Goal: Information Seeking & Learning: Learn about a topic

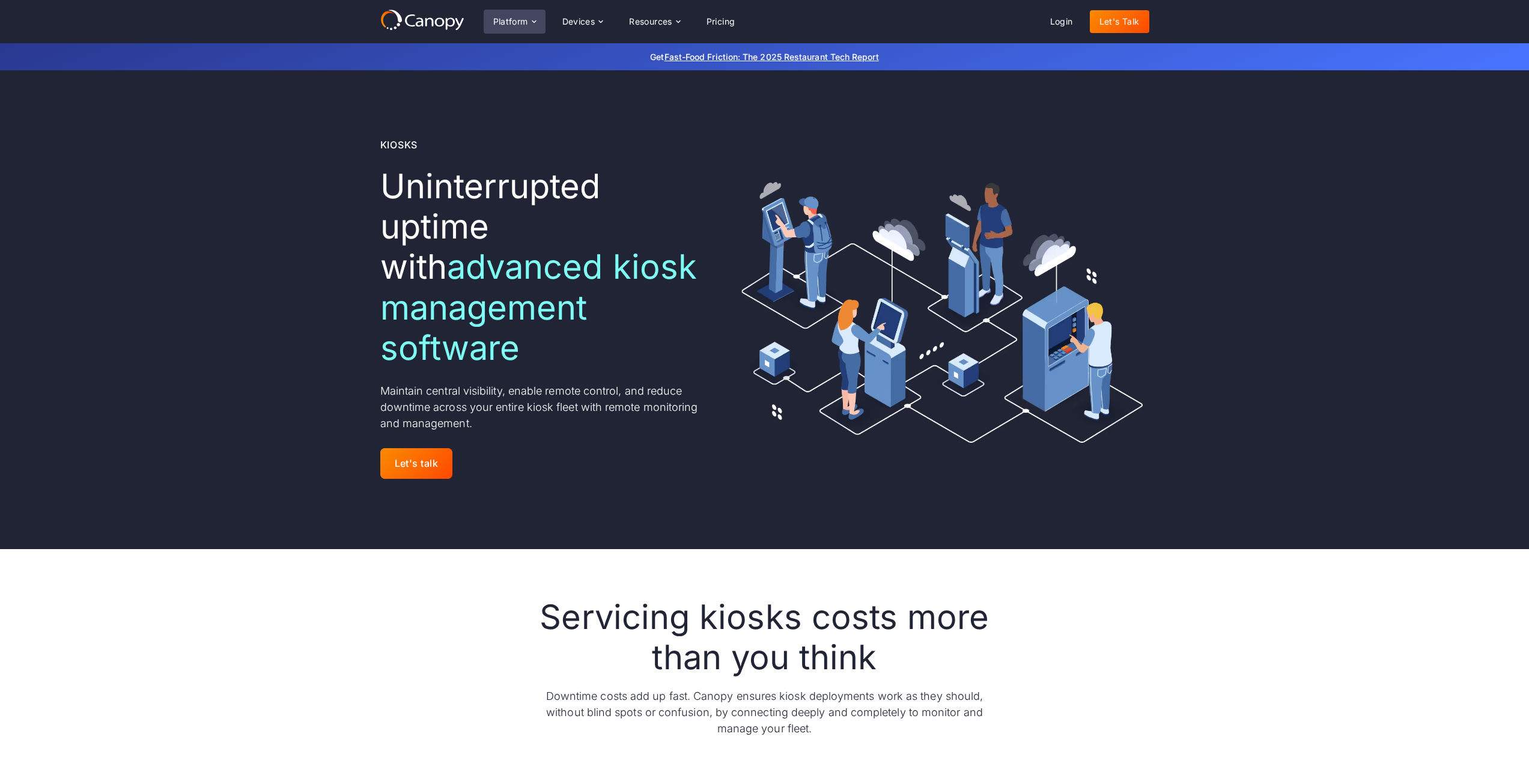
click at [521, 21] on div "Platform" at bounding box center [511, 21] width 35 height 9
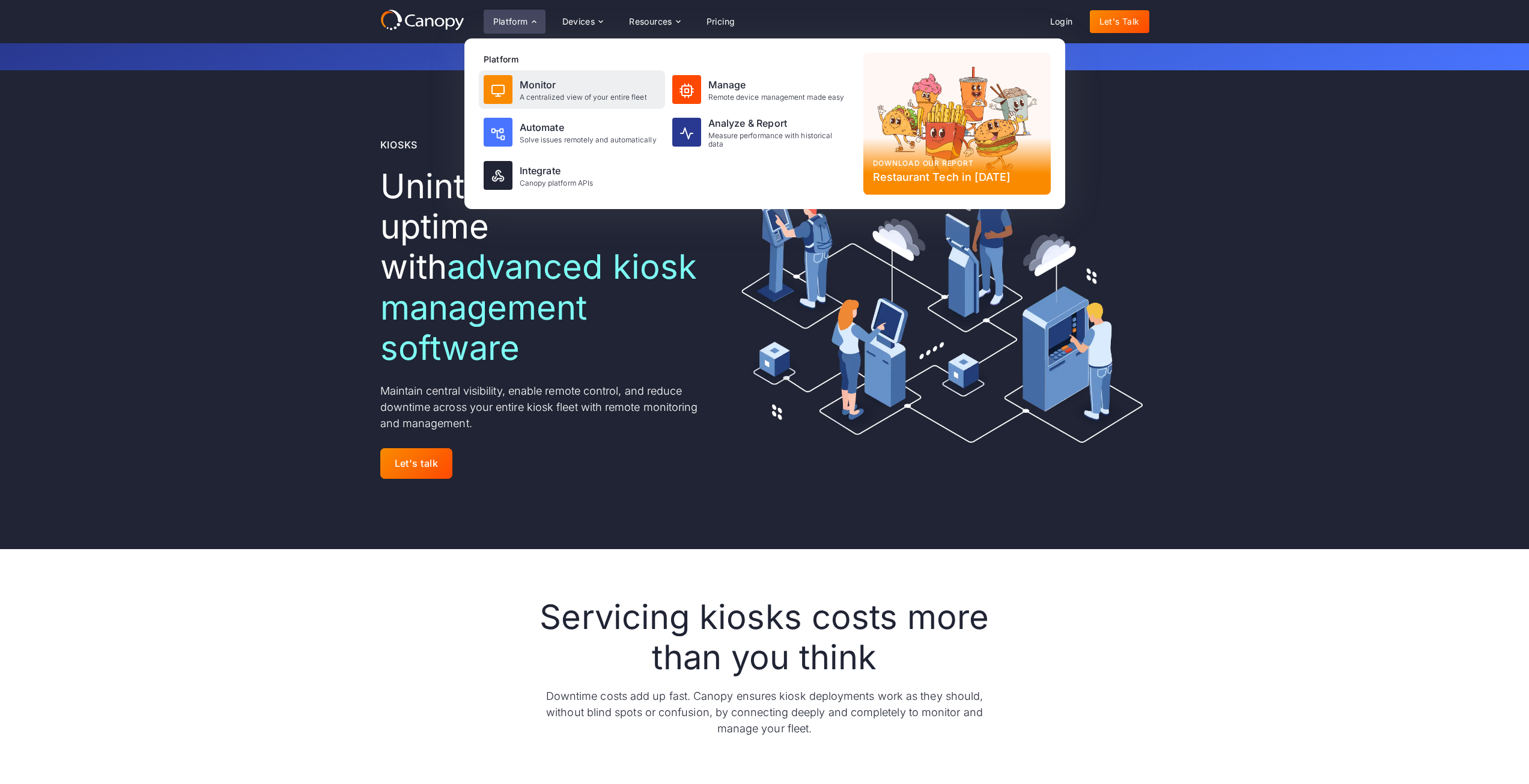
click at [529, 87] on div "Monitor" at bounding box center [584, 85] width 128 height 15
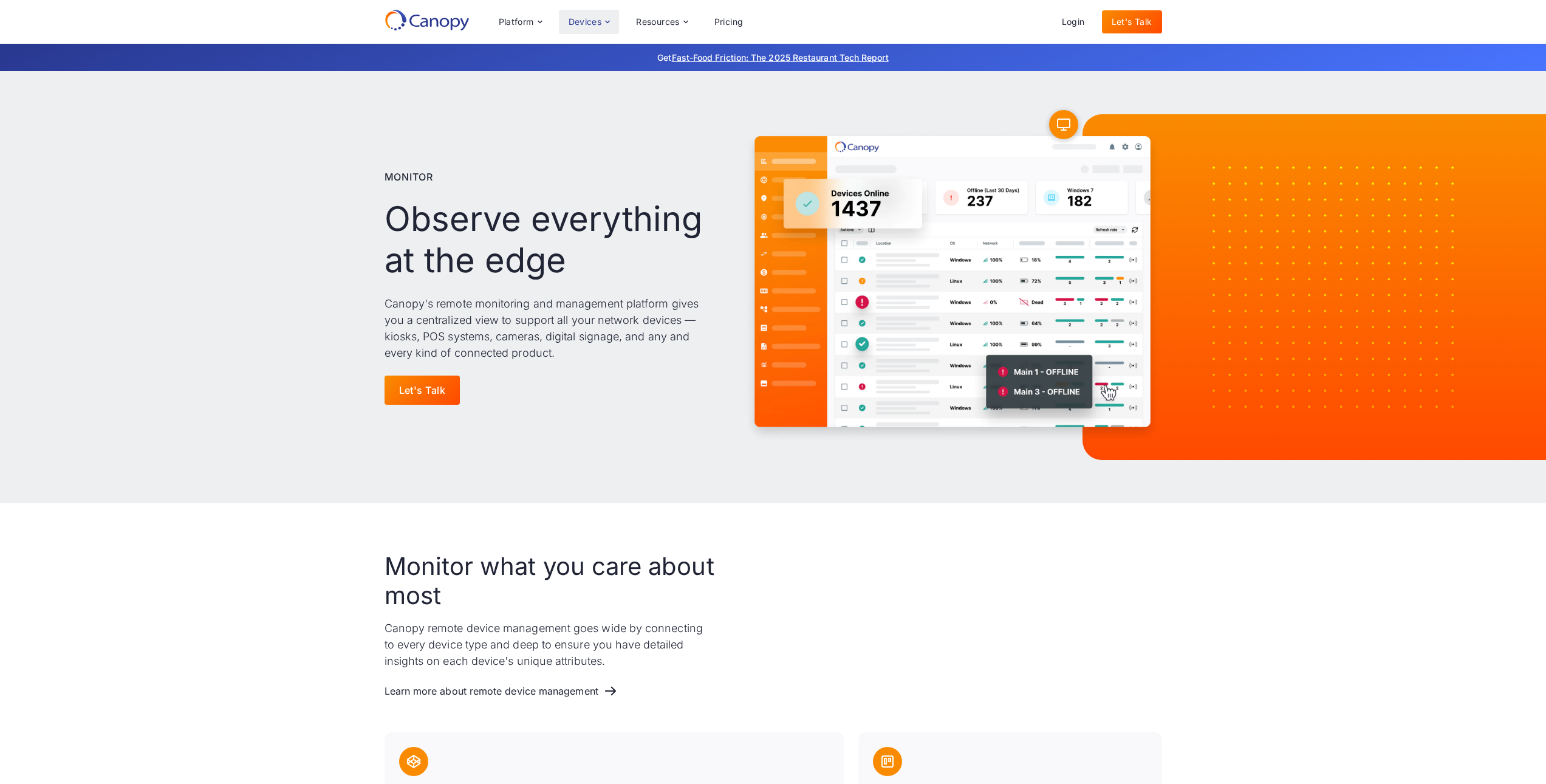
click at [575, 27] on div "Devices" at bounding box center [589, 22] width 61 height 24
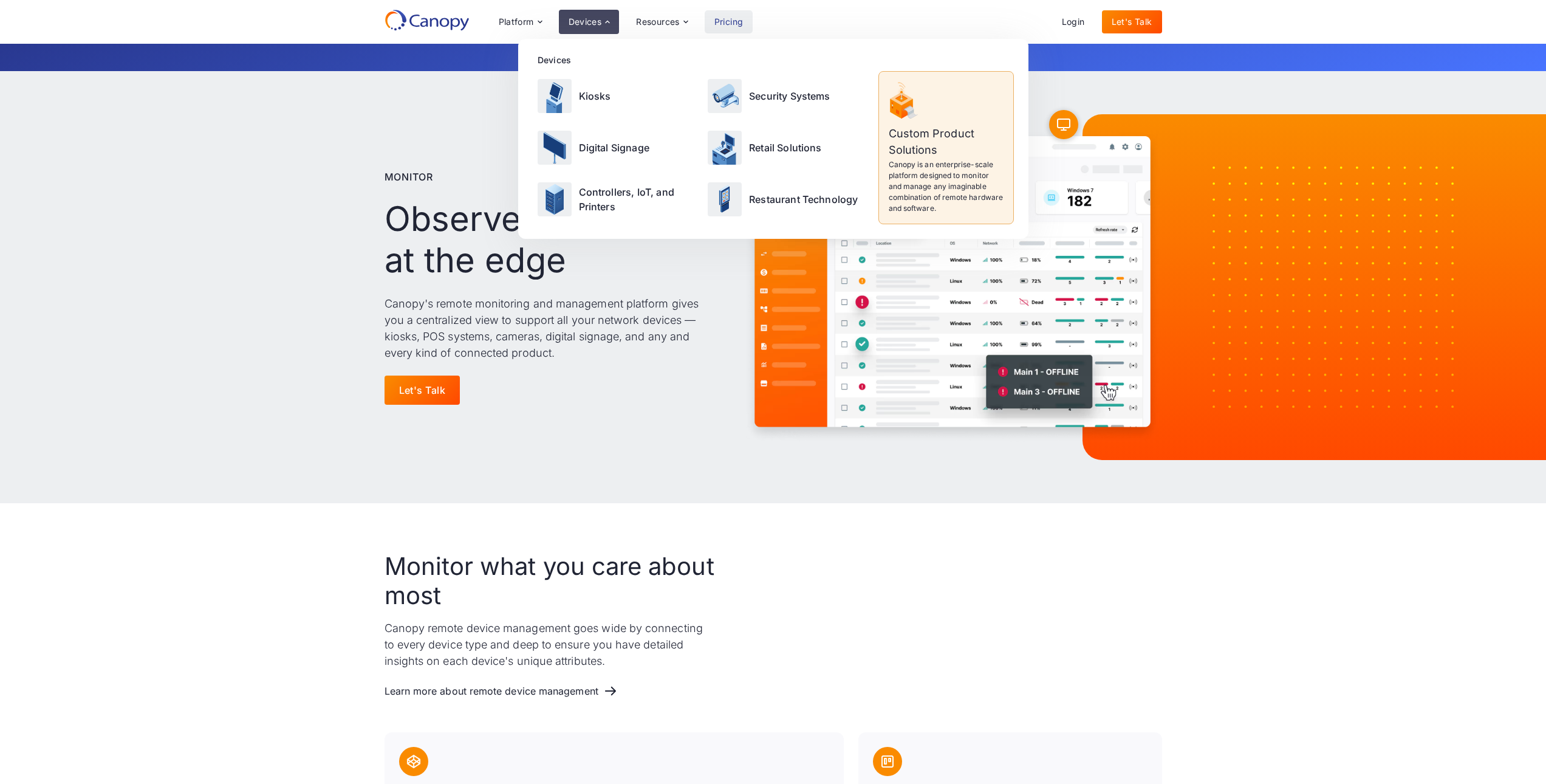
click at [737, 23] on link "Pricing" at bounding box center [729, 21] width 49 height 23
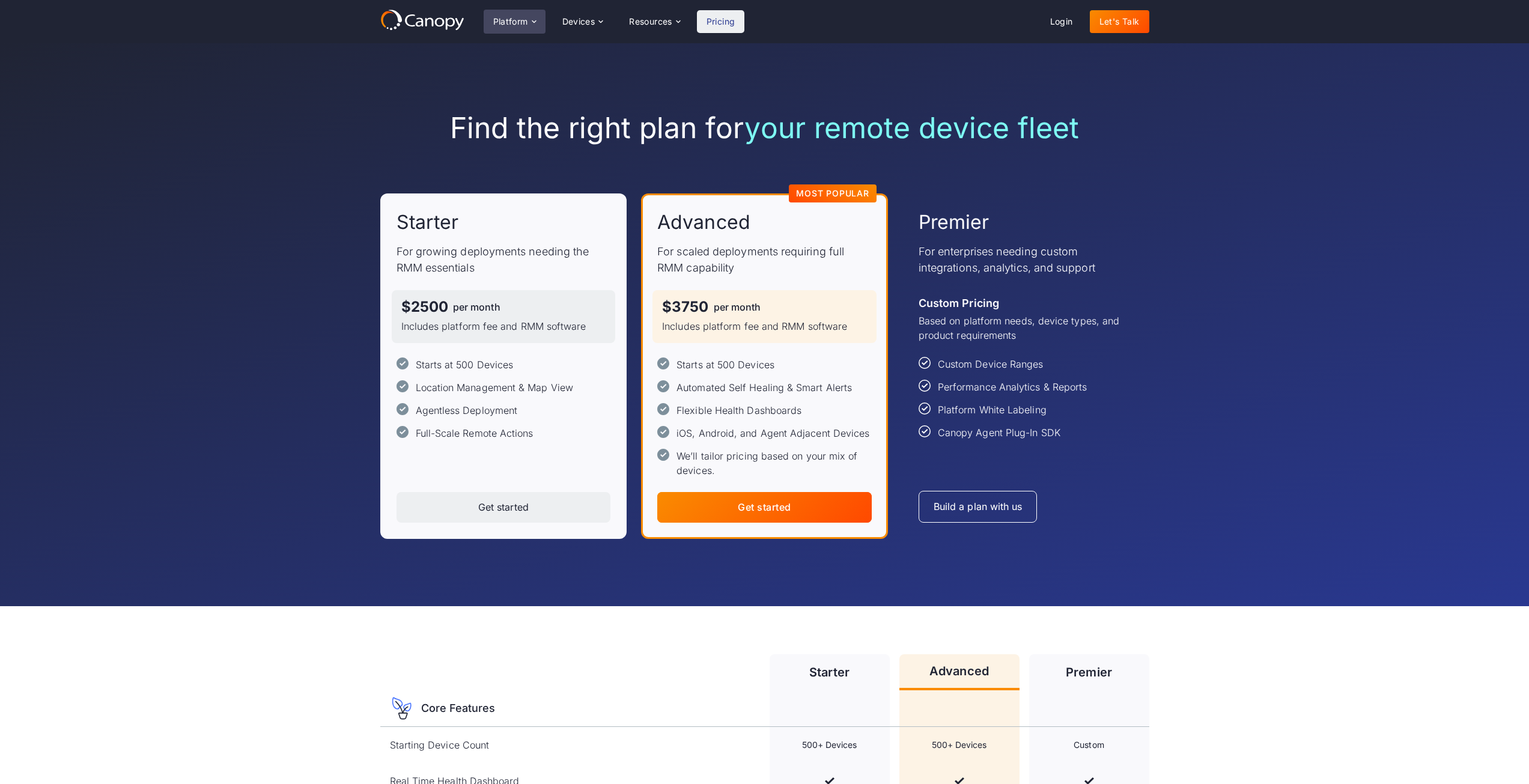
click at [504, 22] on div "Platform" at bounding box center [511, 21] width 35 height 9
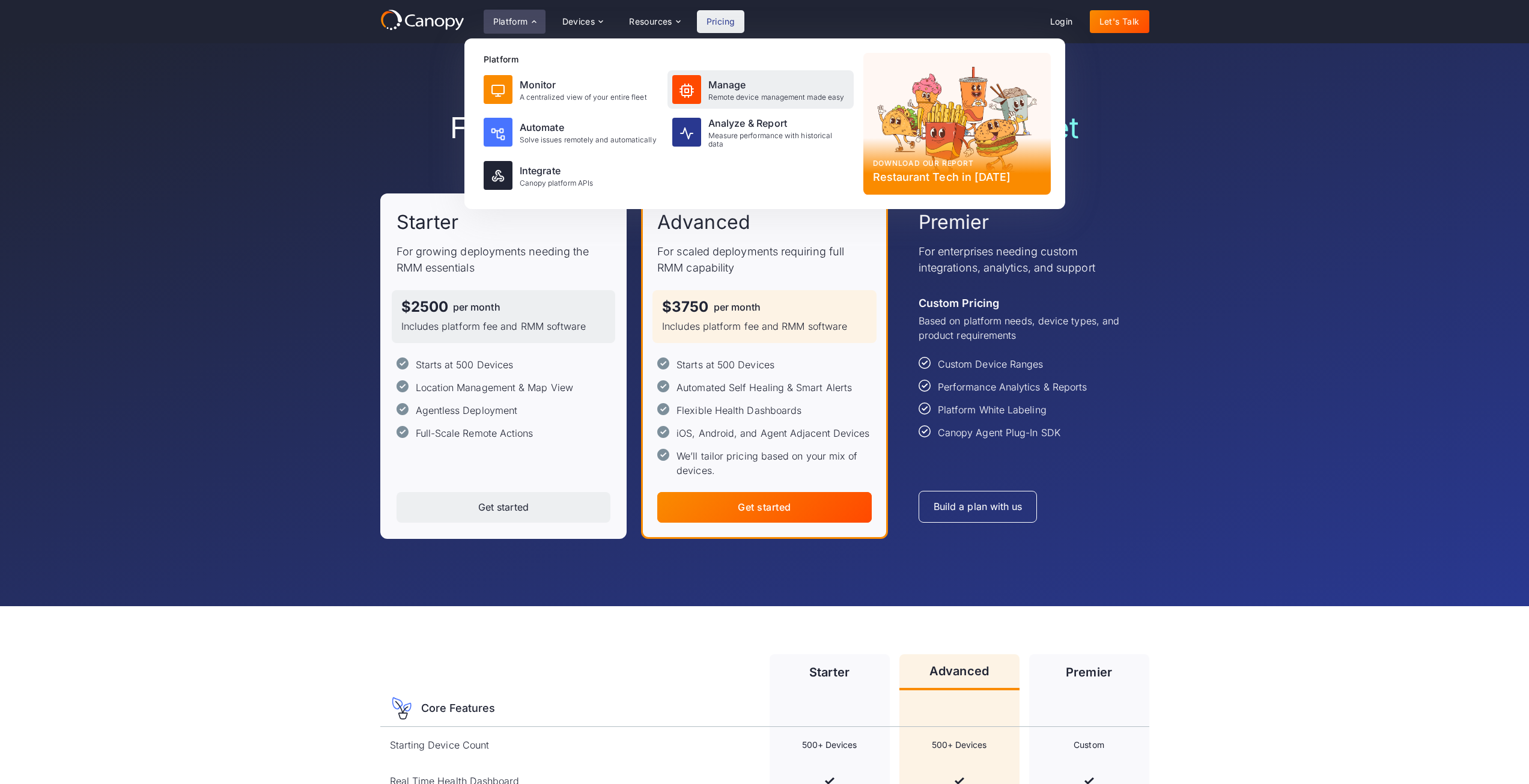
click at [730, 85] on div "Manage" at bounding box center [777, 85] width 136 height 15
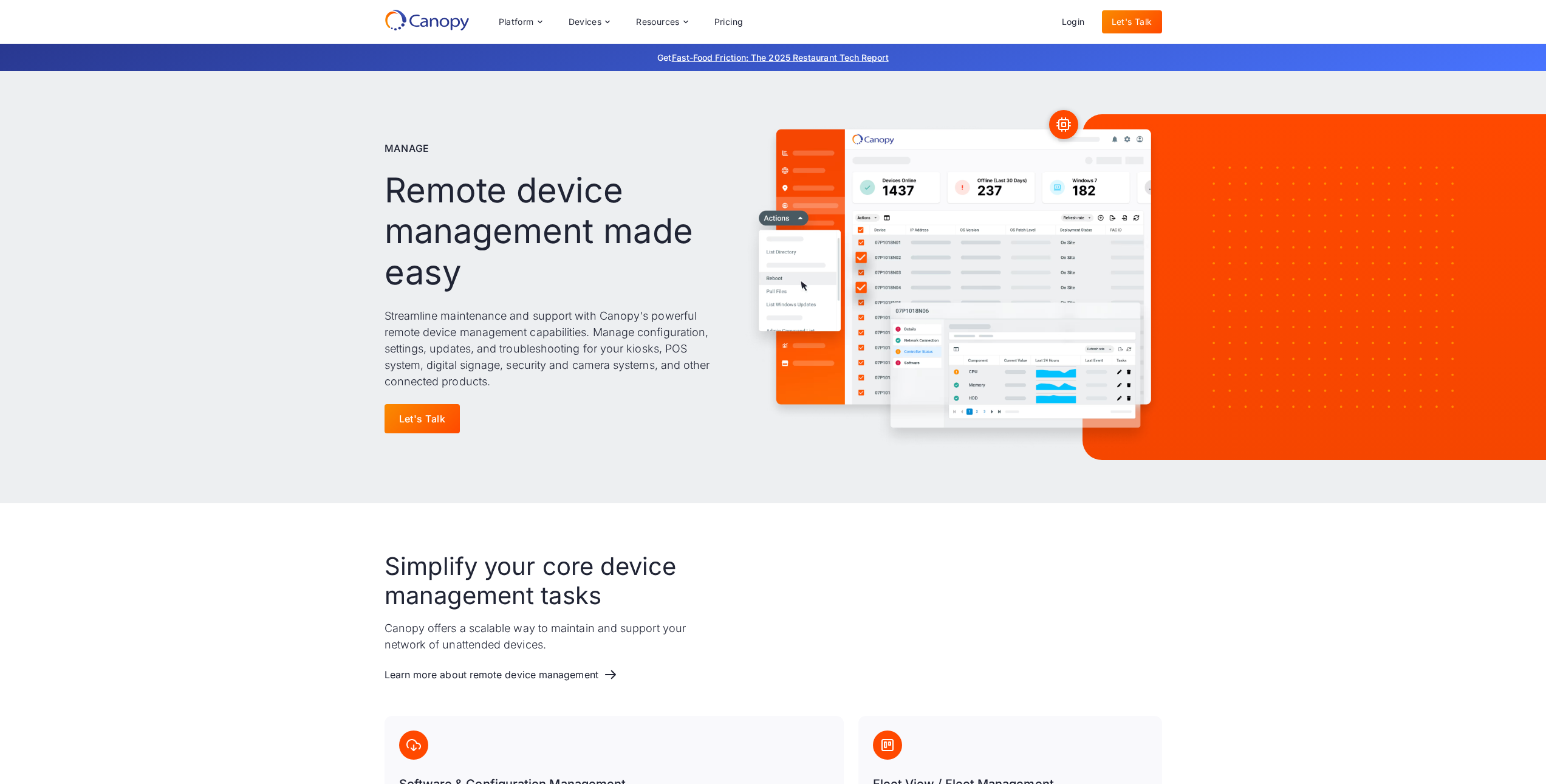
click at [395, 31] on div at bounding box center [427, 22] width 85 height 25
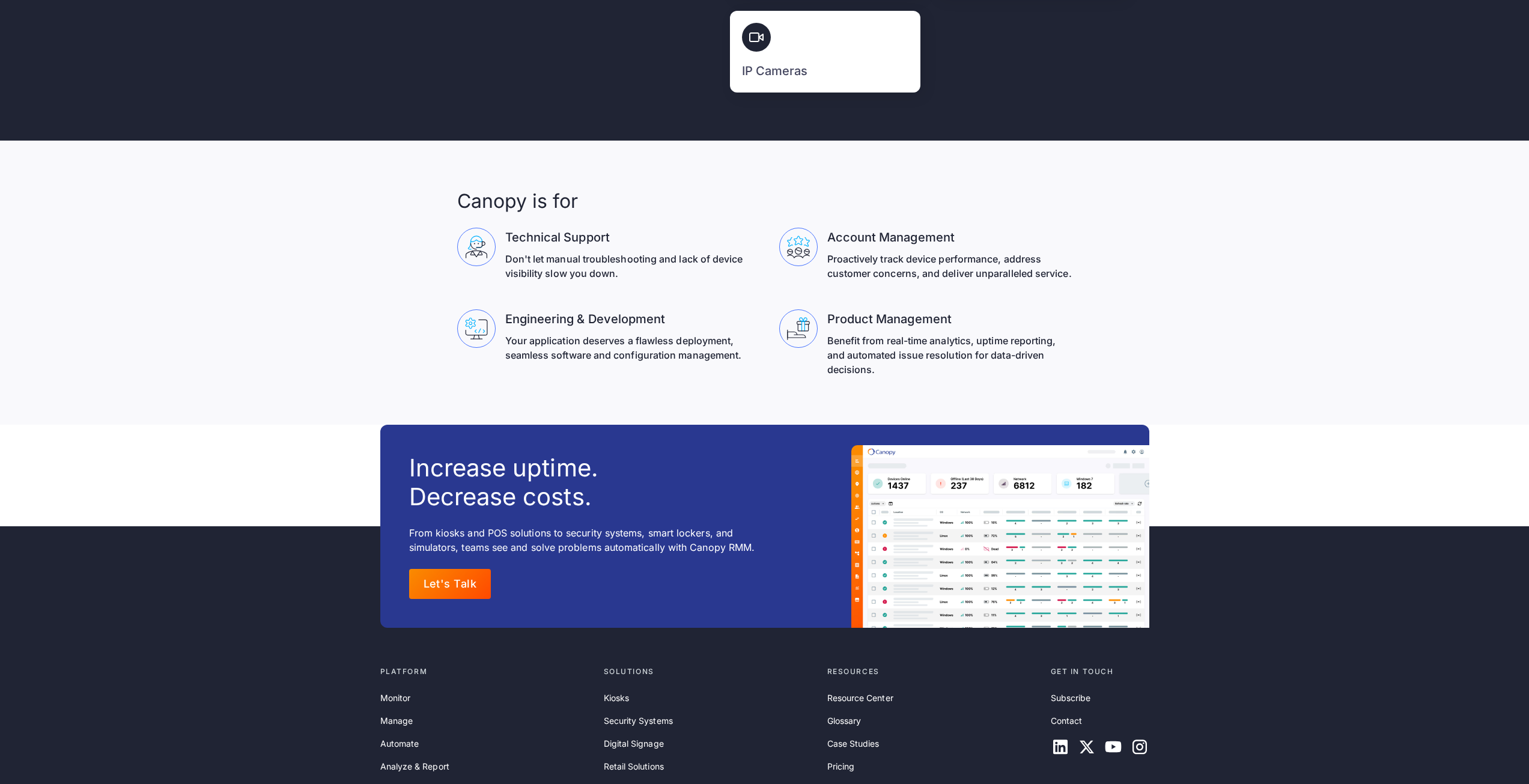
scroll to position [3862, 0]
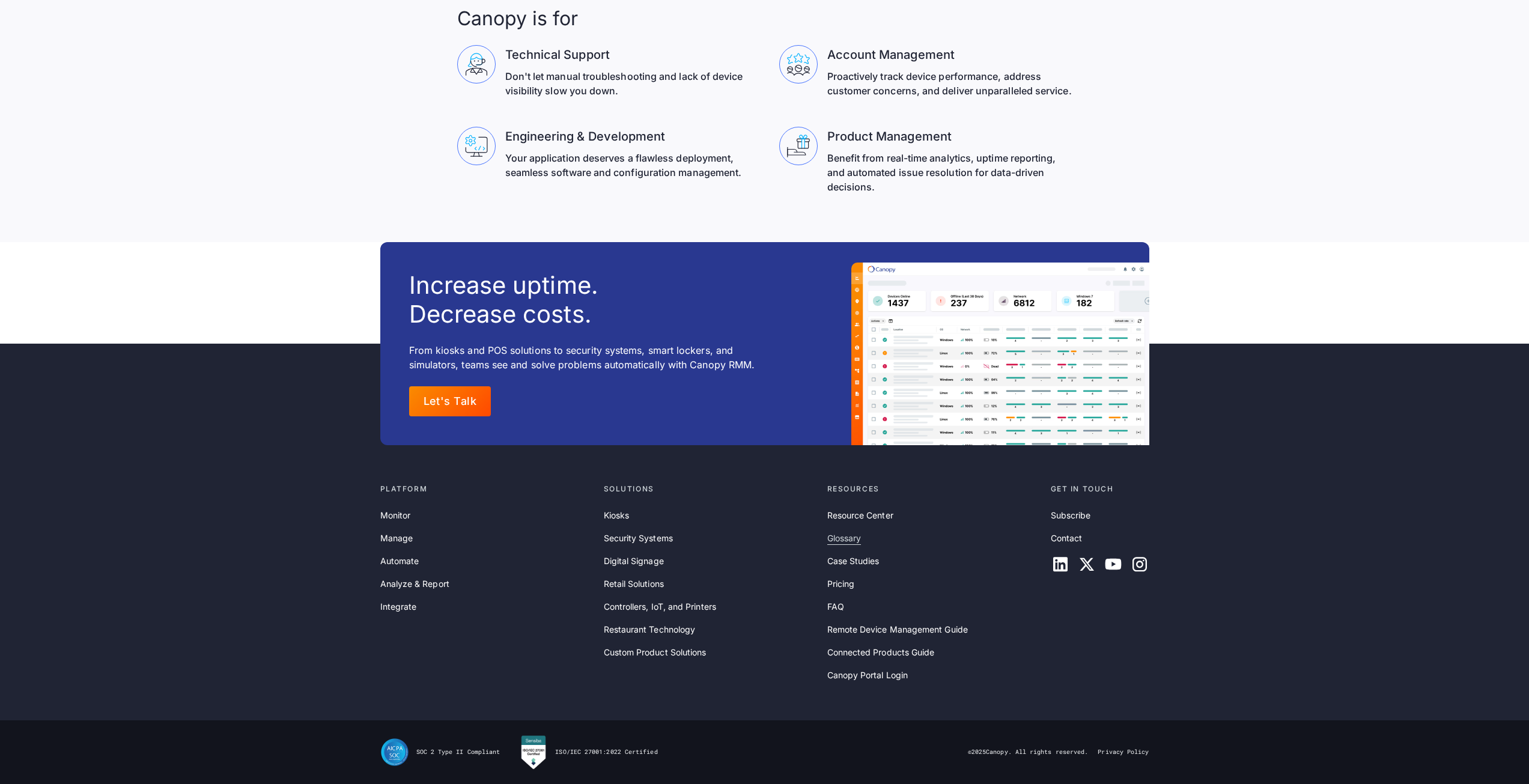
click at [852, 535] on link "Glossary" at bounding box center [845, 539] width 34 height 13
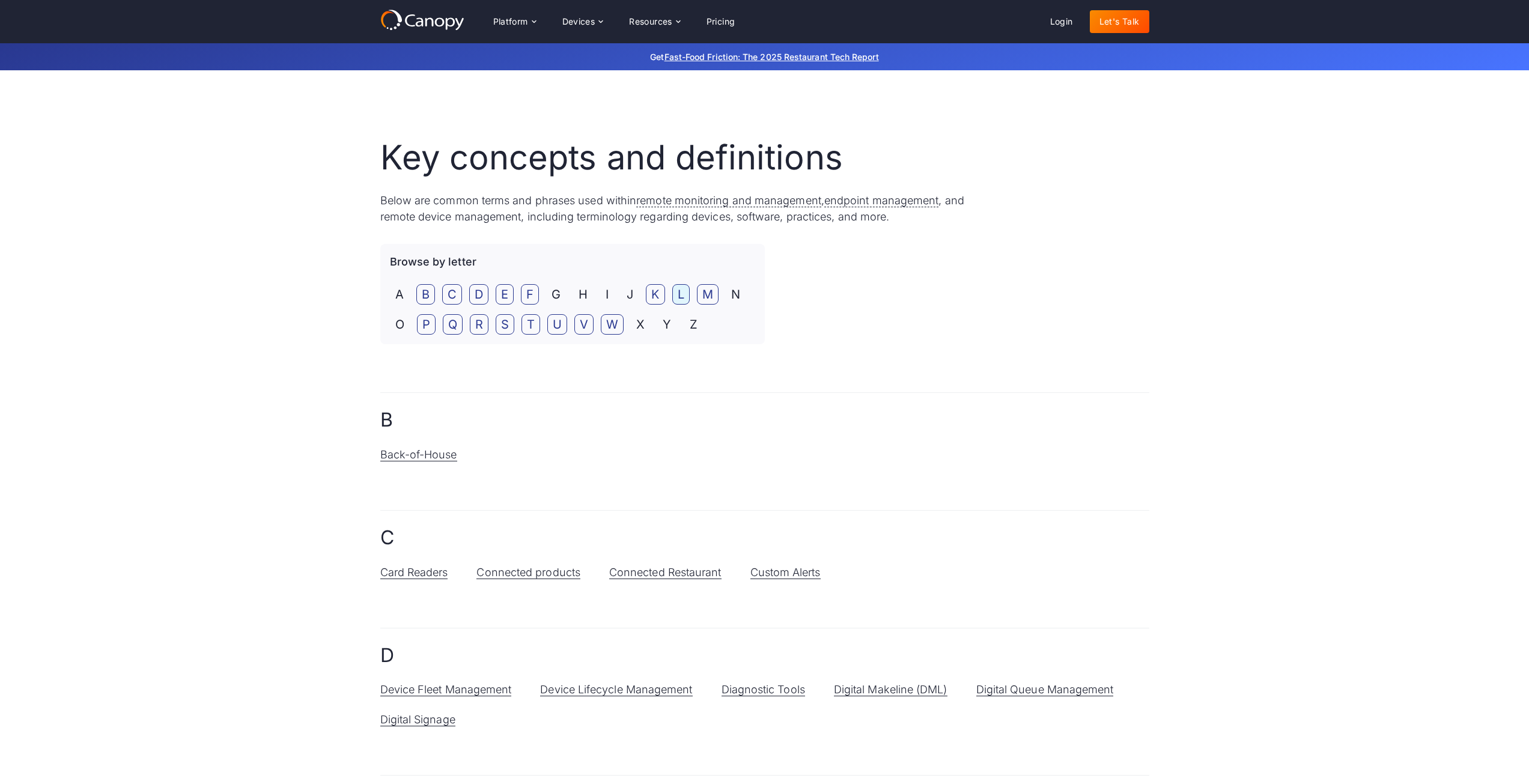
click at [681, 294] on link "L" at bounding box center [681, 294] width 17 height 21
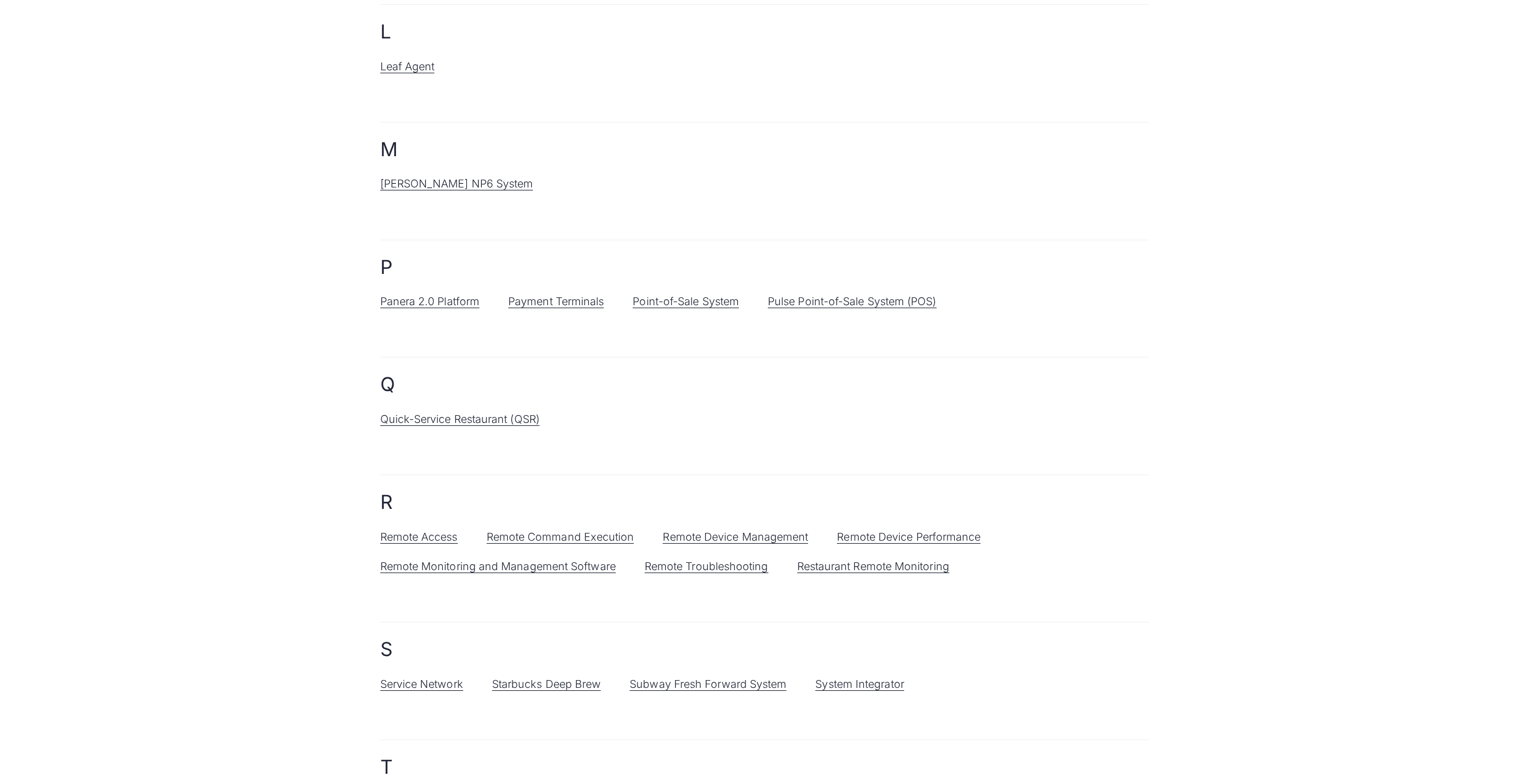
scroll to position [1128, 0]
click at [431, 60] on link "Leaf Agent" at bounding box center [408, 62] width 55 height 13
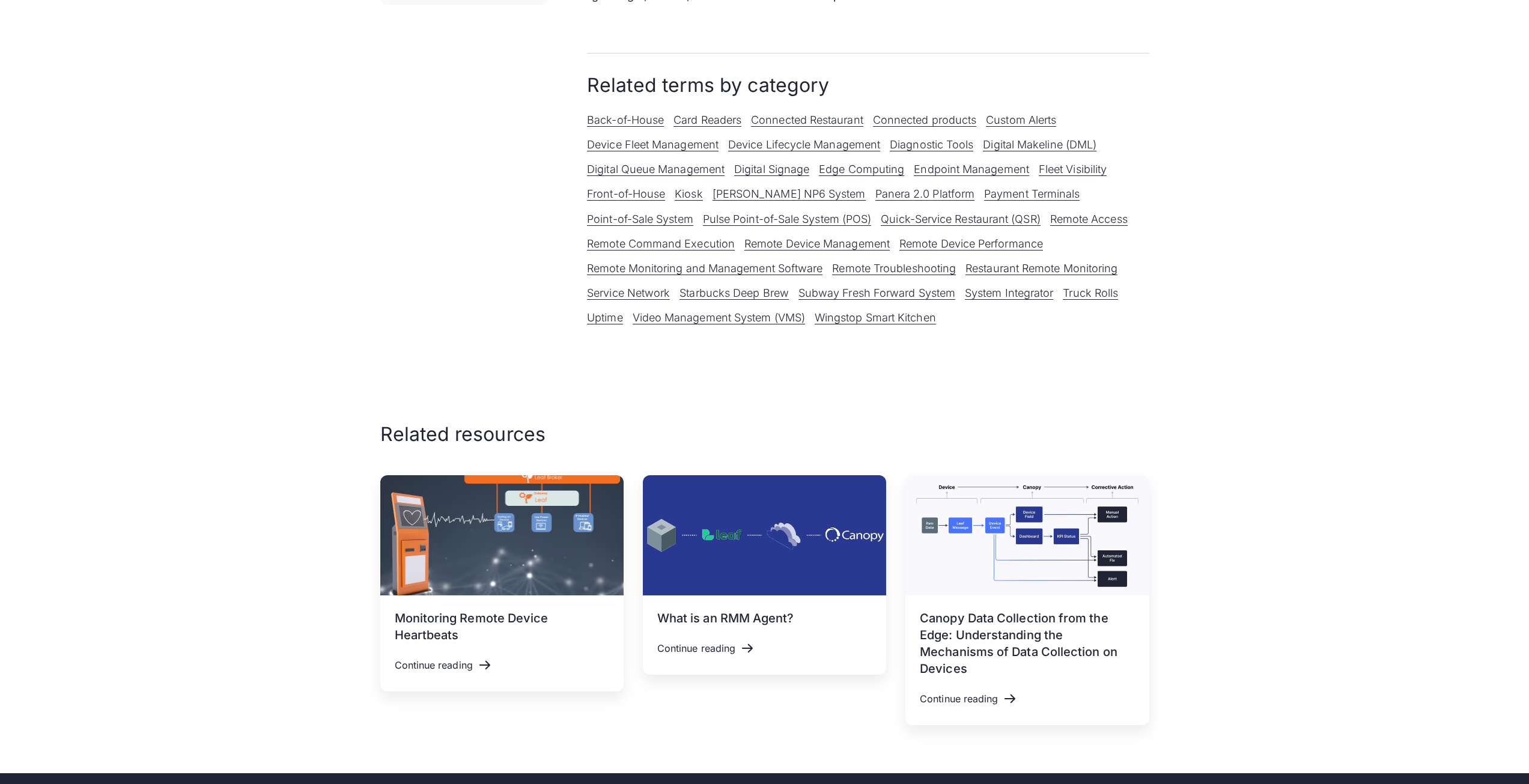
scroll to position [1022, 0]
click at [744, 520] on img at bounding box center [765, 535] width 243 height 120
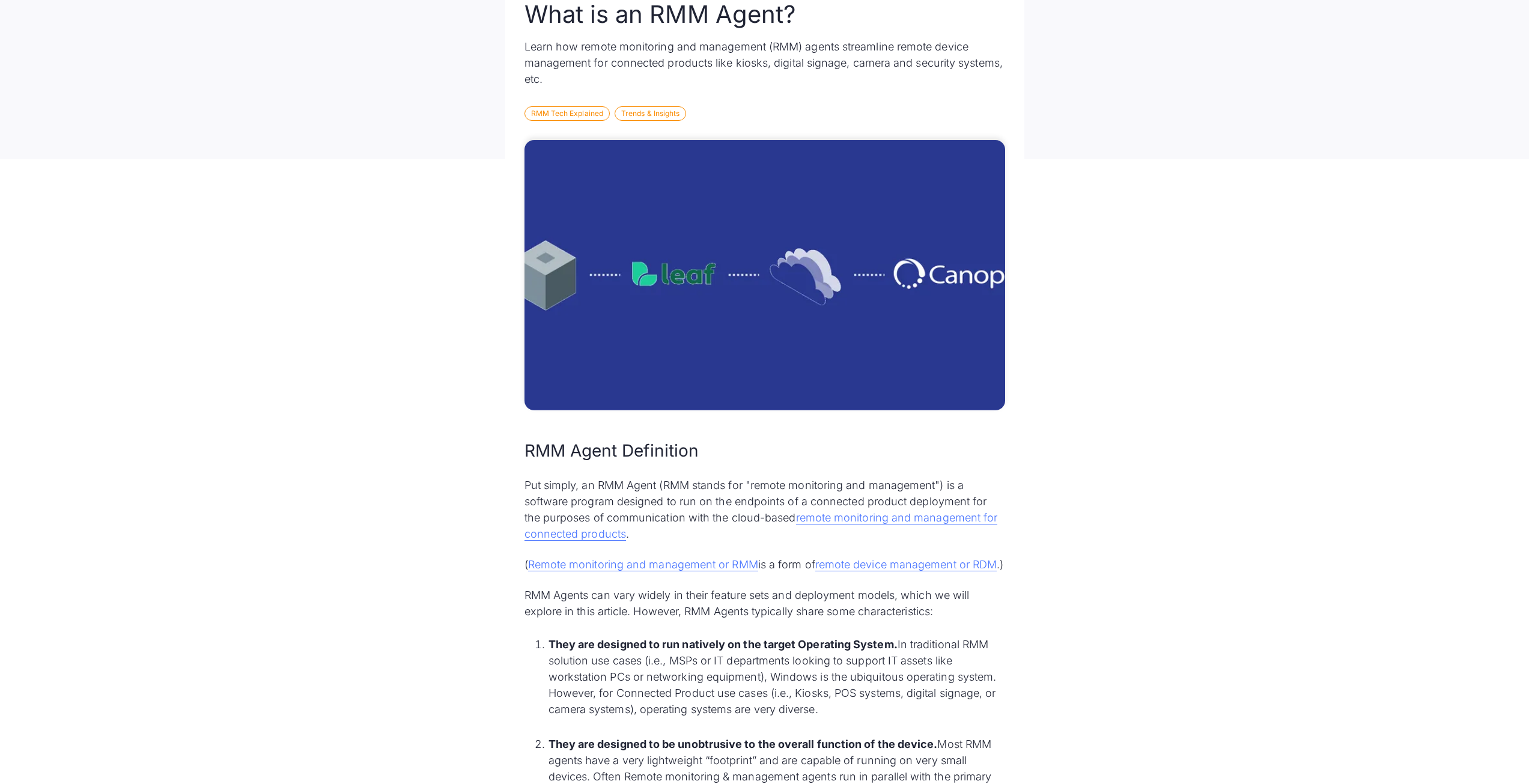
scroll to position [240, 0]
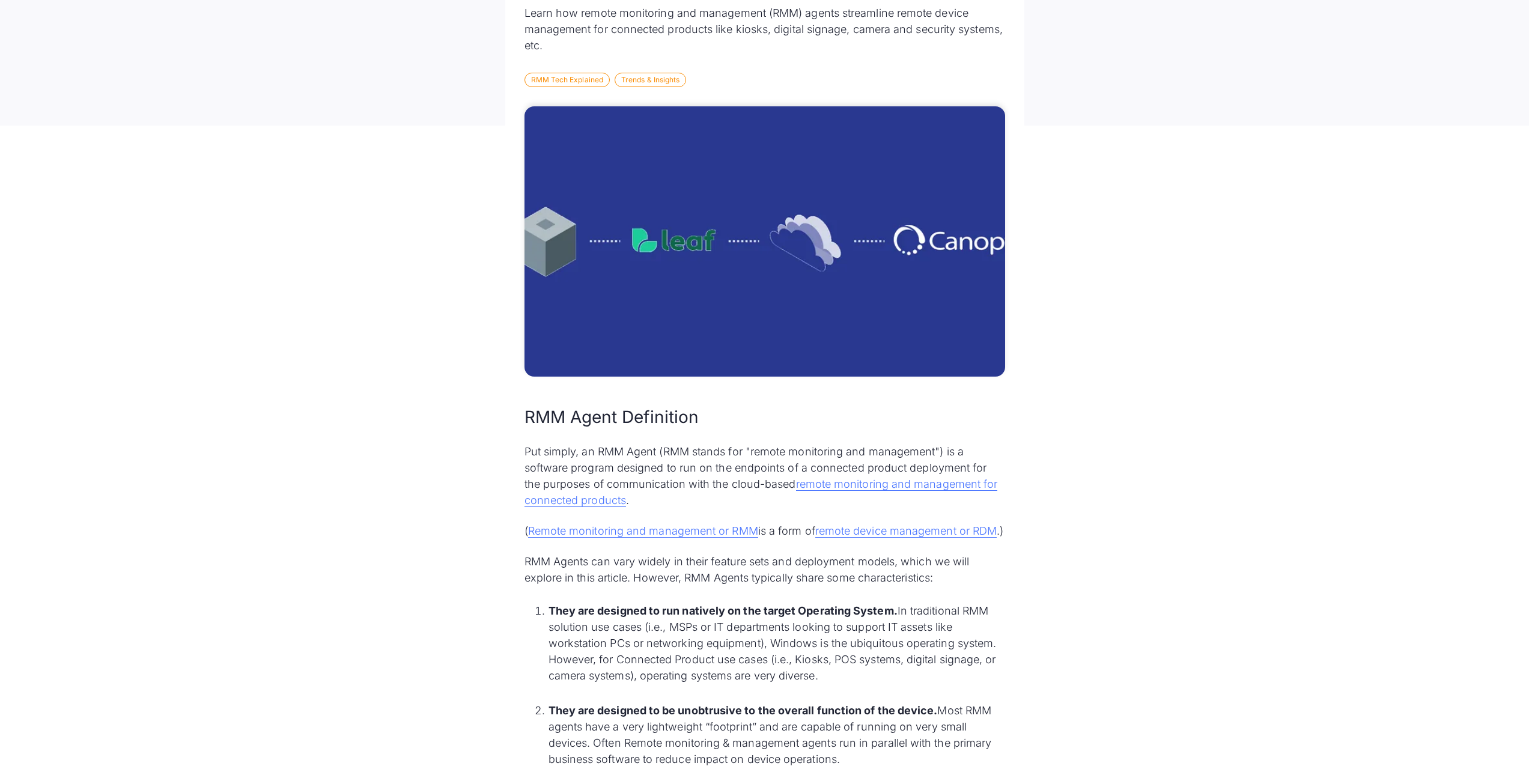
click at [717, 240] on img at bounding box center [765, 241] width 481 height 271
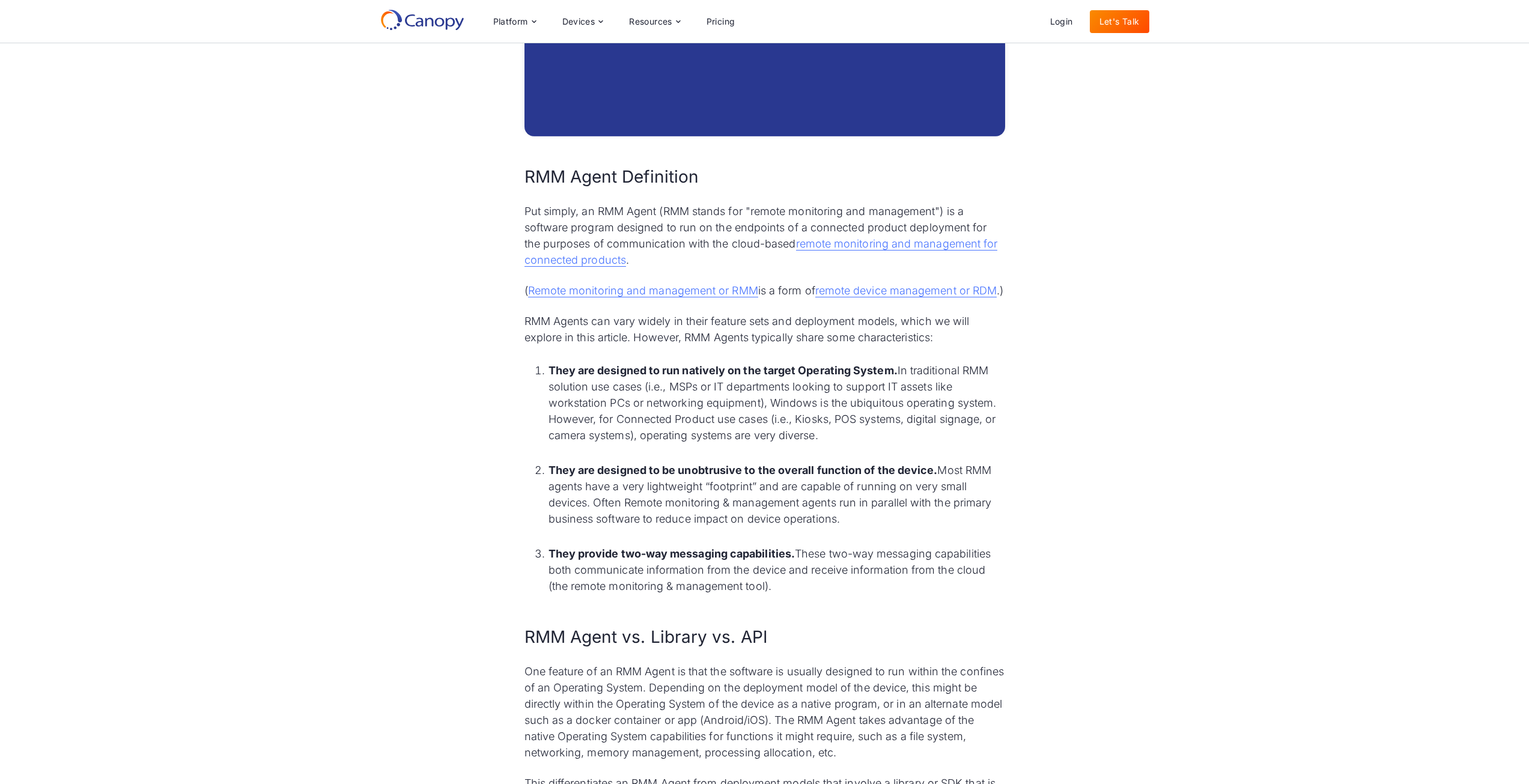
scroll to position [180, 0]
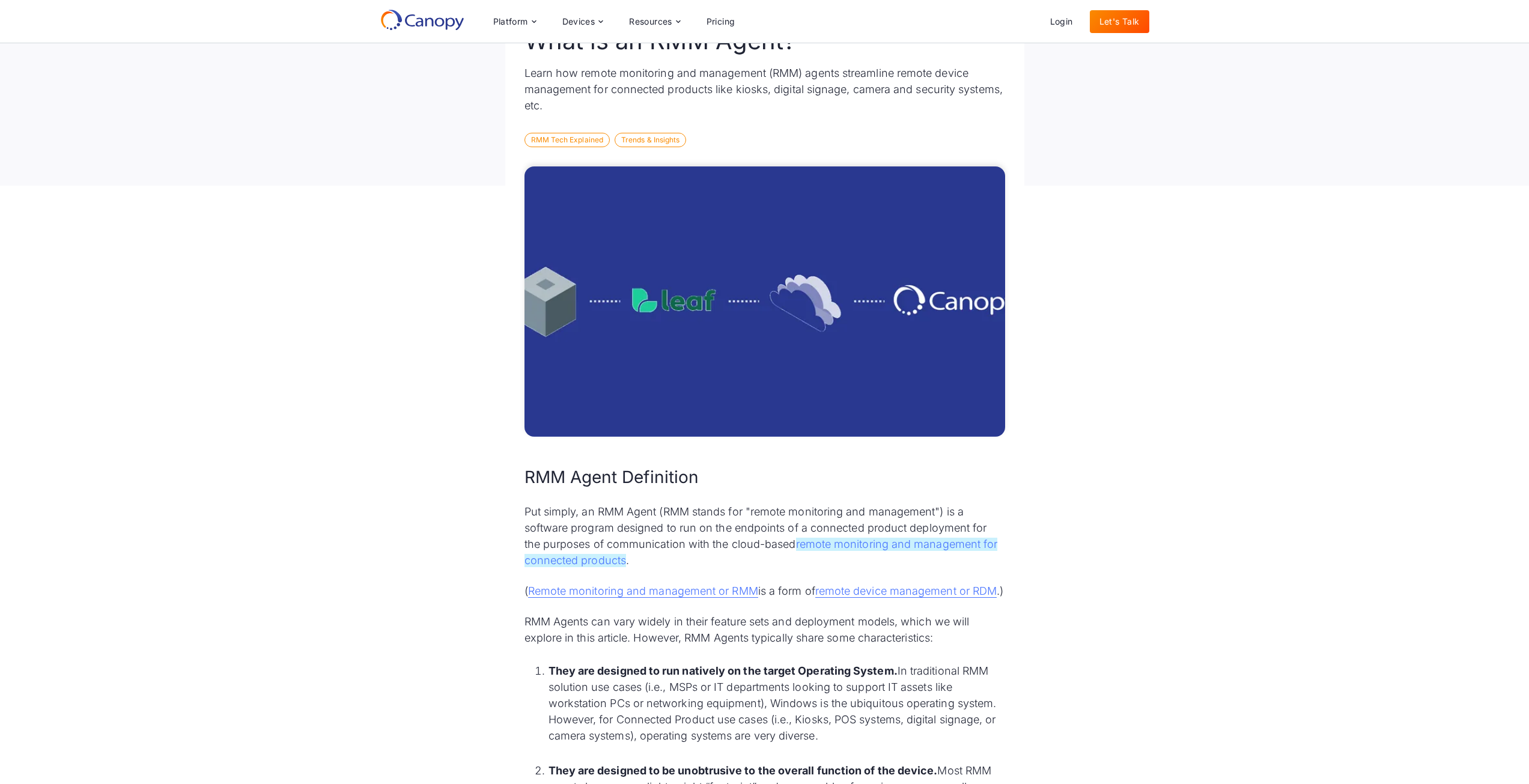
click at [914, 547] on link "remote monitoring and management for connected products" at bounding box center [762, 552] width 474 height 30
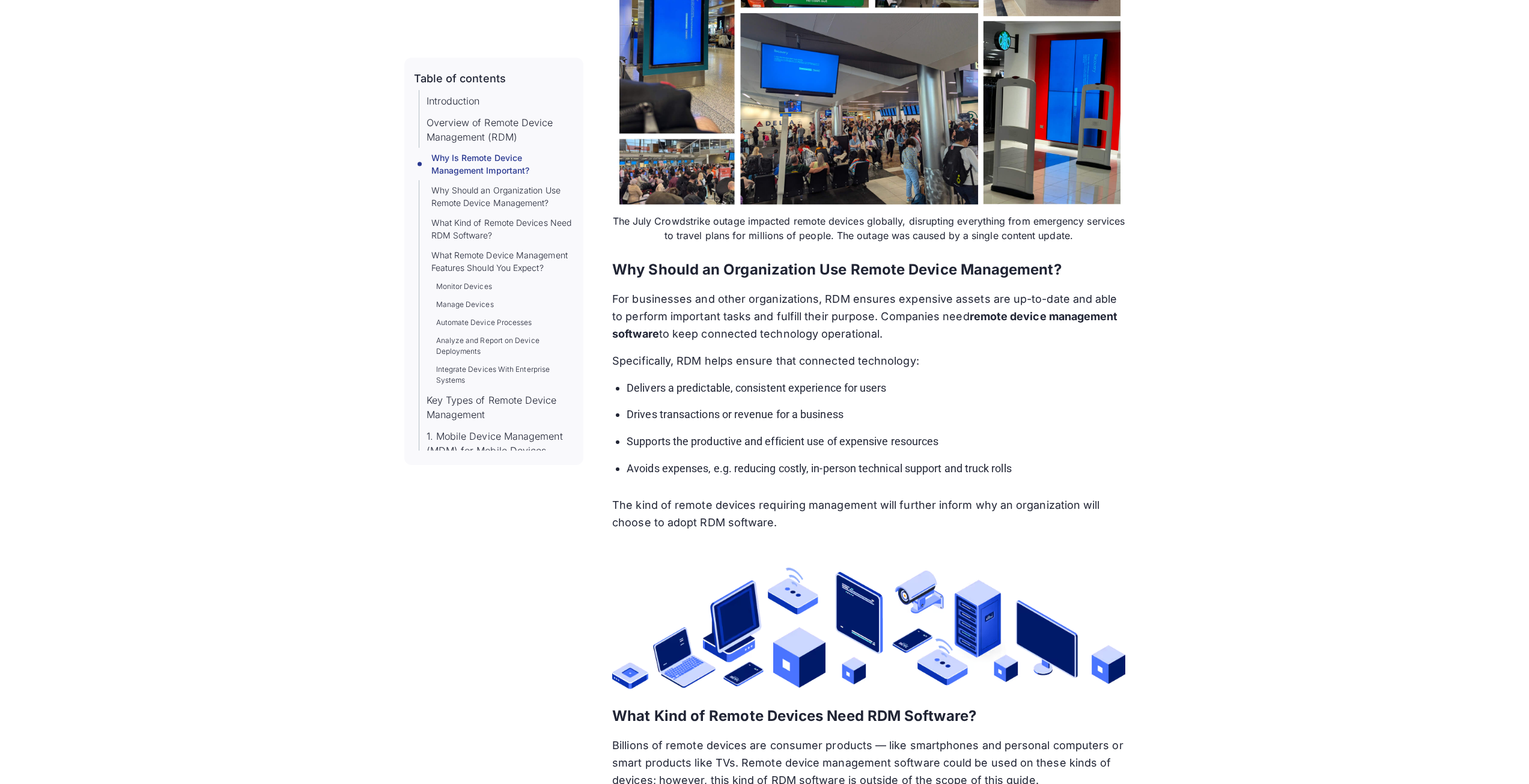
scroll to position [2103, 0]
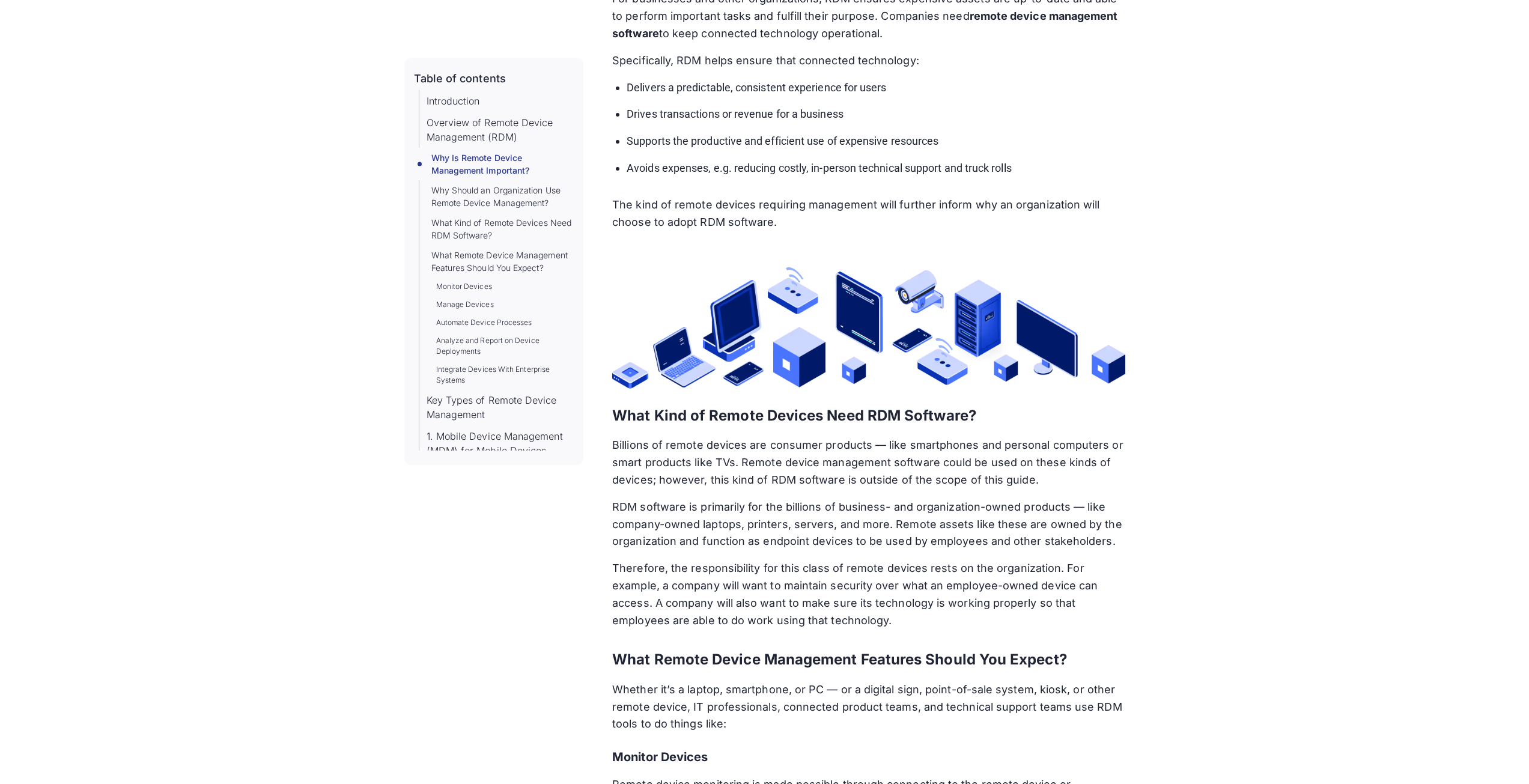
click at [863, 340] on img at bounding box center [868, 327] width 513 height 121
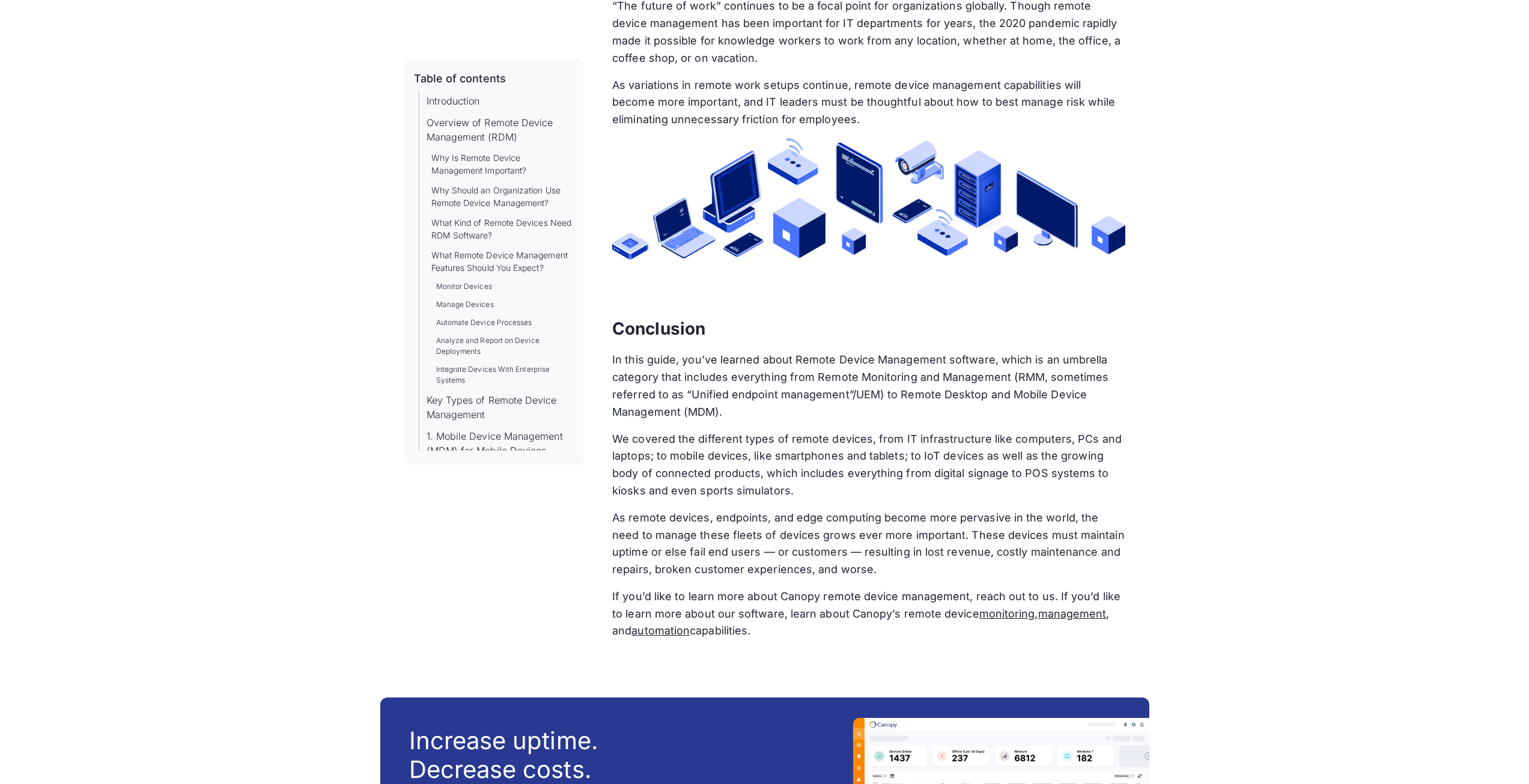
scroll to position [16885, 0]
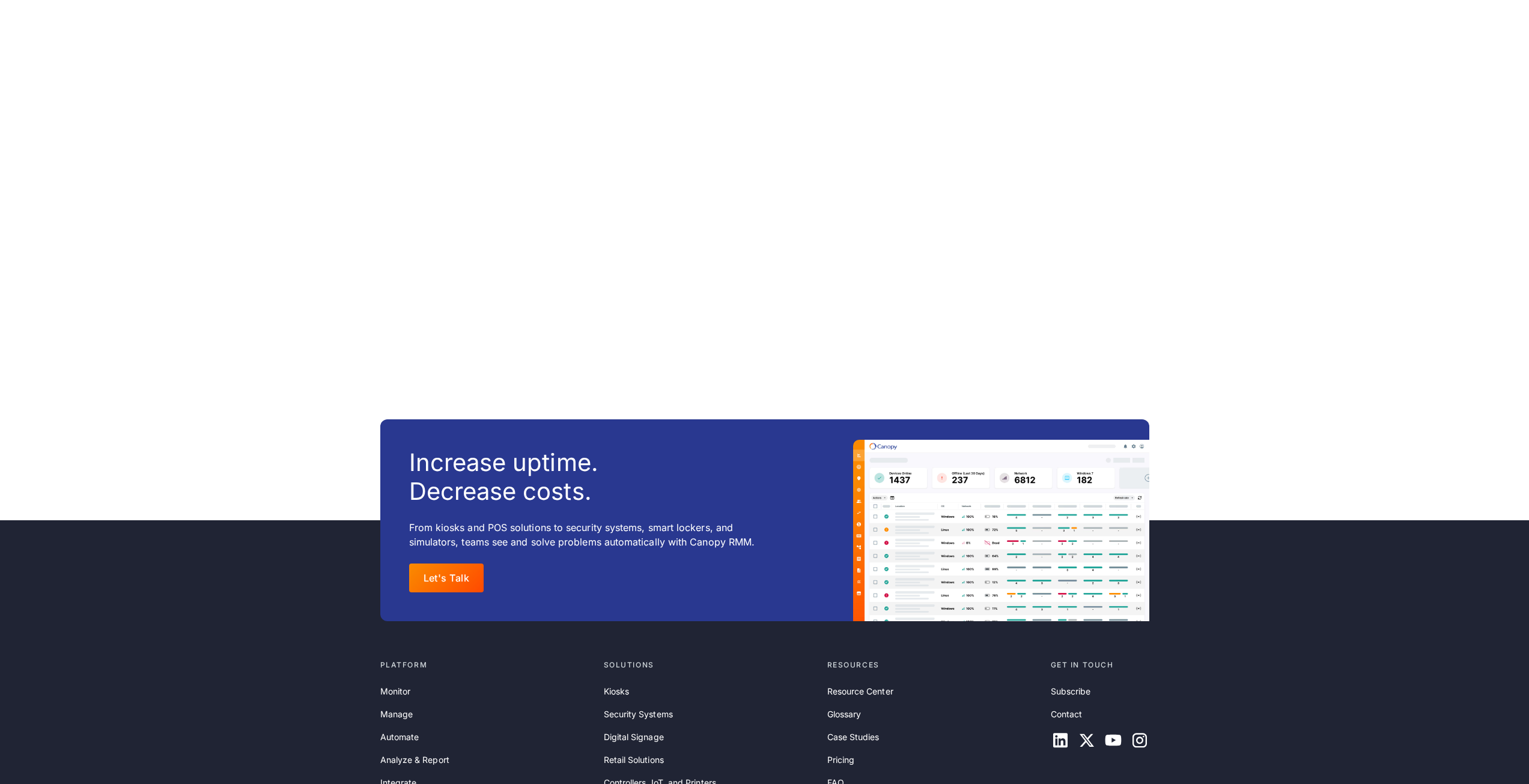
scroll to position [1262, 0]
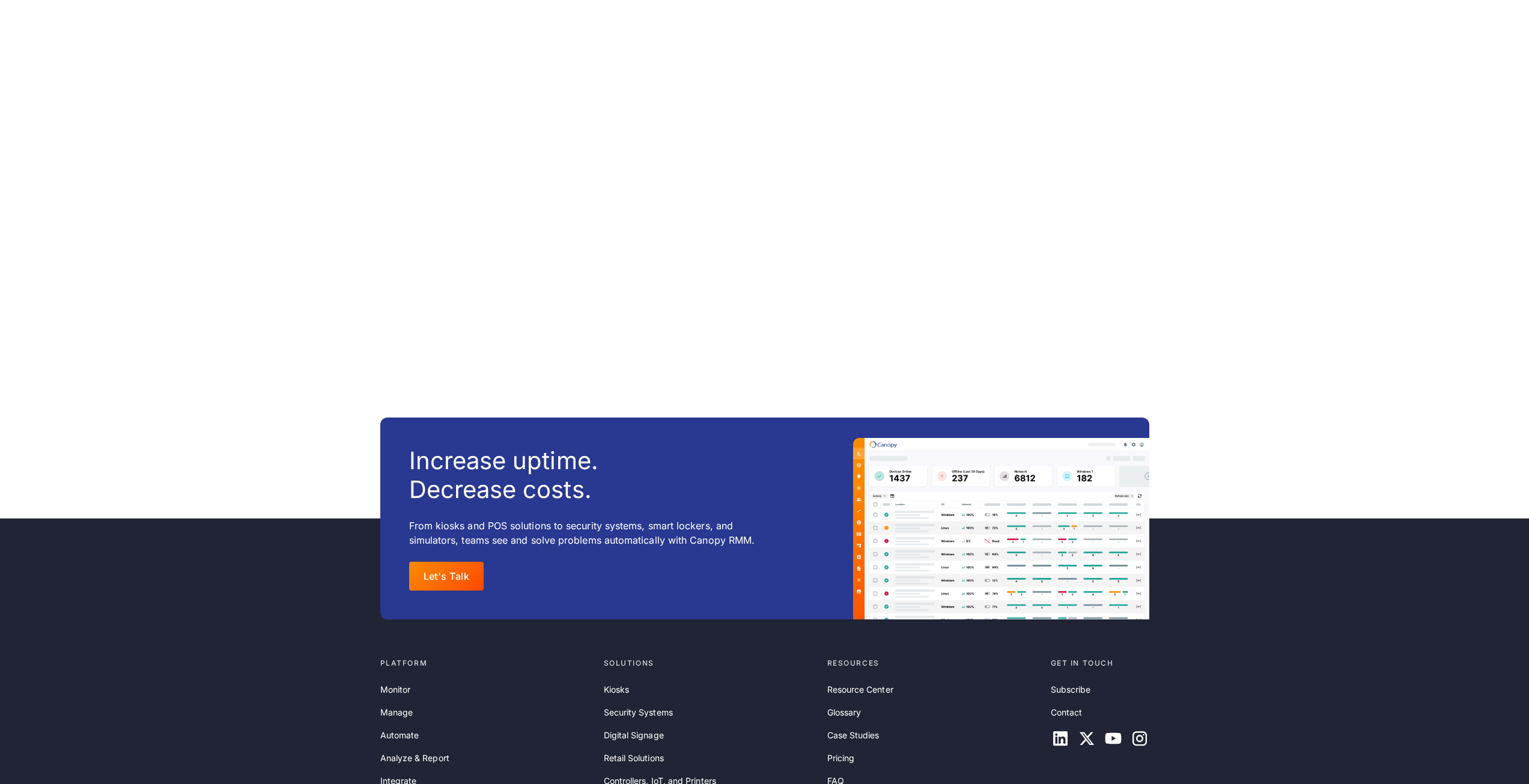
click at [934, 492] on img at bounding box center [1002, 529] width 296 height 181
